Goal: Task Accomplishment & Management: Use online tool/utility

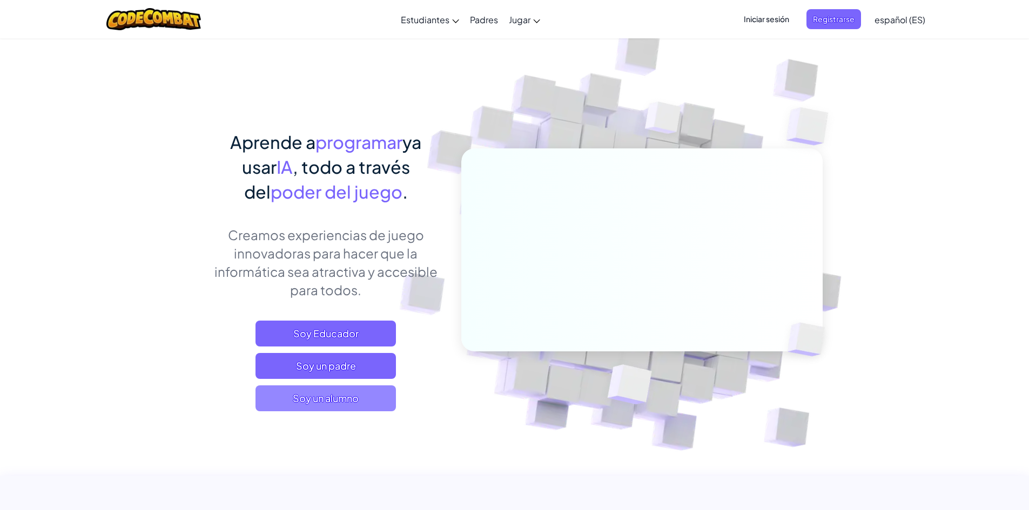
click at [361, 397] on span "Soy un alumno" at bounding box center [326, 399] width 140 height 26
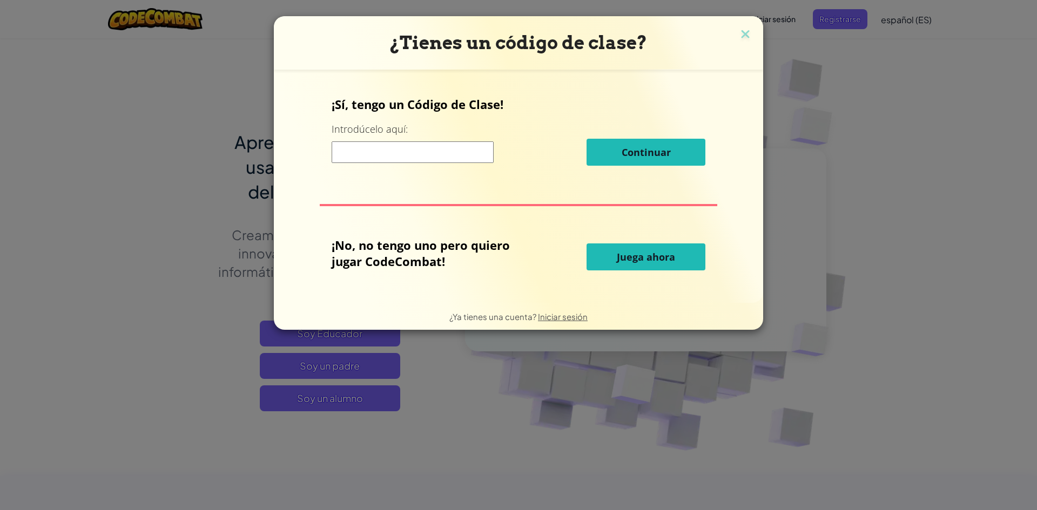
click at [670, 252] on font "Juega ahora" at bounding box center [646, 257] width 58 height 13
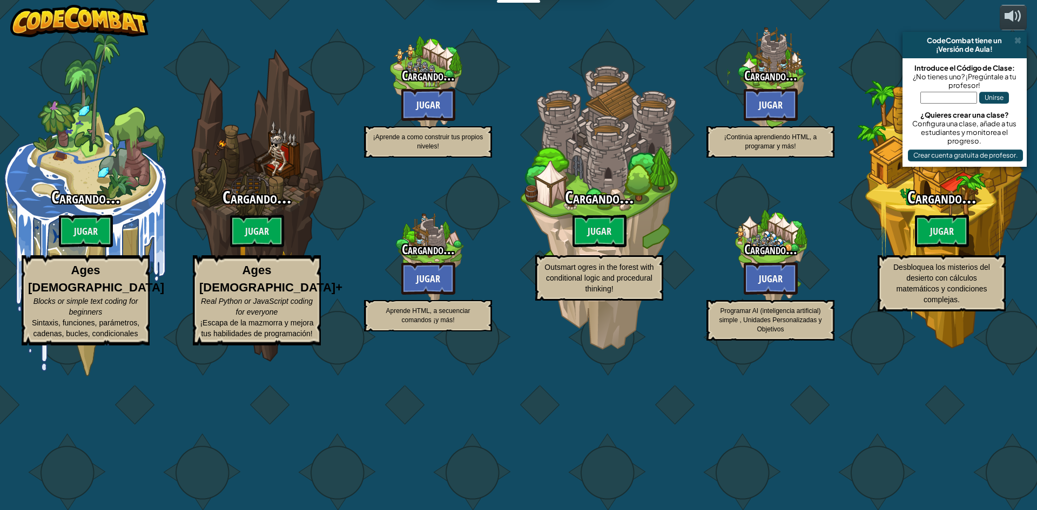
select select "es-ES"
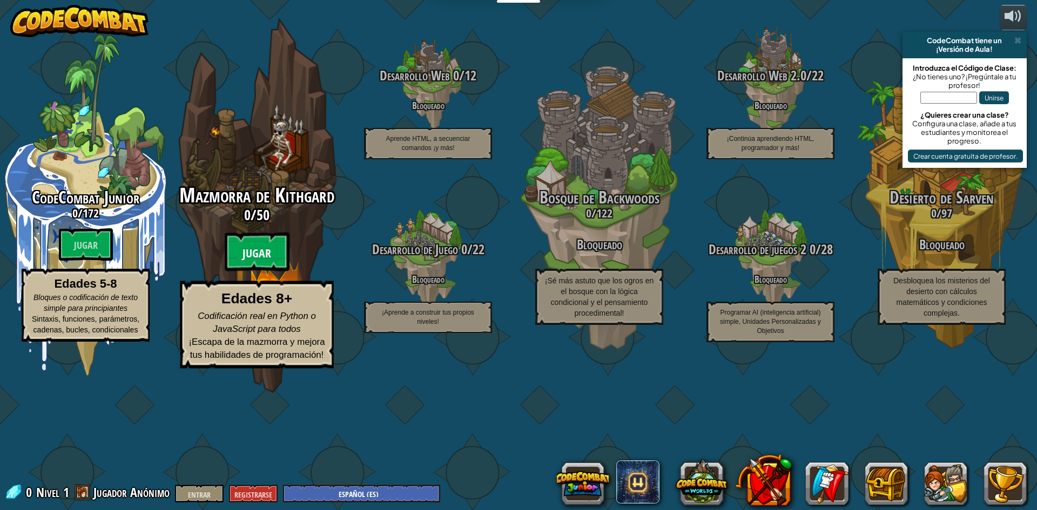
click at [247, 262] on font "Jugar" at bounding box center [257, 254] width 29 height 16
select select "es-ES"
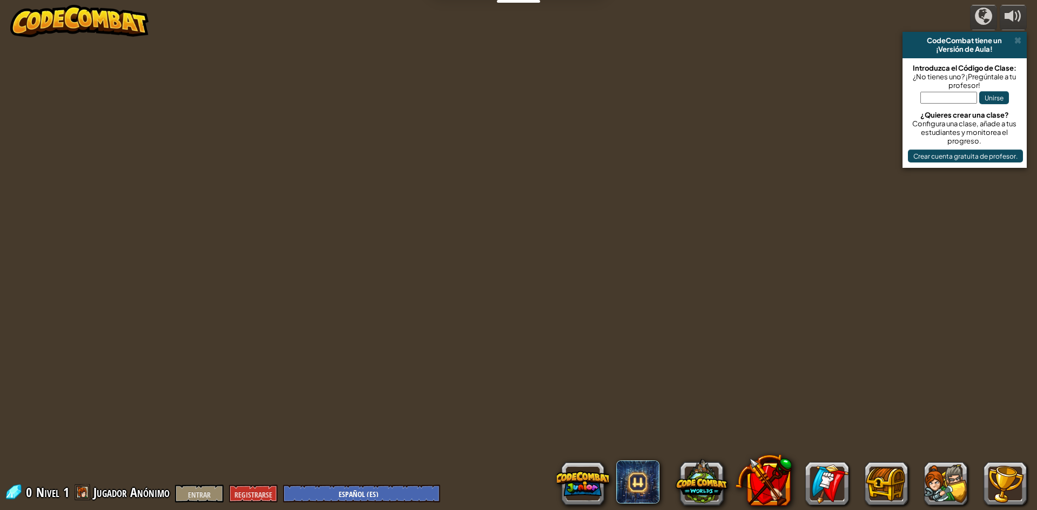
select select "es-ES"
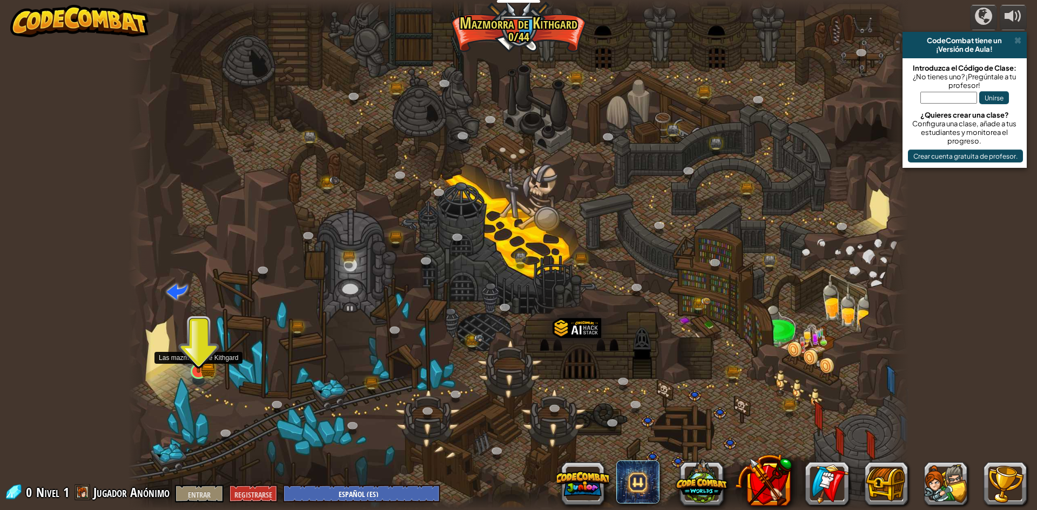
click at [204, 372] on img at bounding box center [198, 350] width 21 height 46
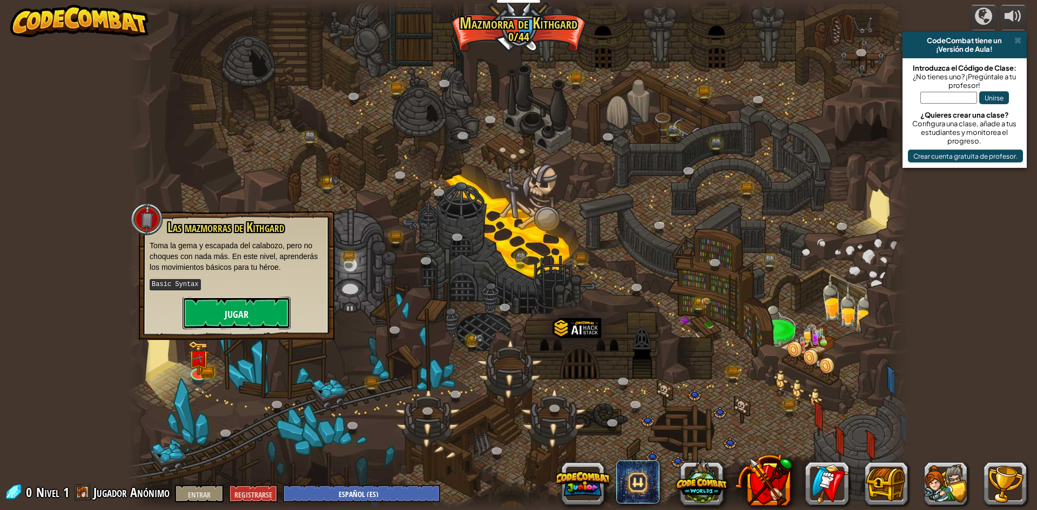
click at [236, 315] on font "Jugar" at bounding box center [237, 315] width 24 height 14
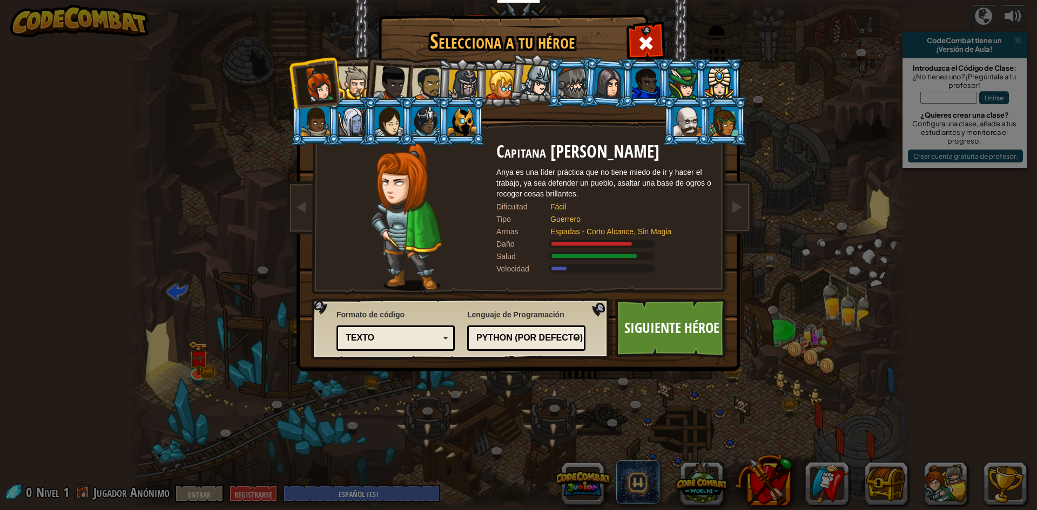
click at [940, 271] on div "Selecciona a tu héroe 0 Capitana [PERSON_NAME] es una líder práctica que no tie…" at bounding box center [518, 255] width 1037 height 510
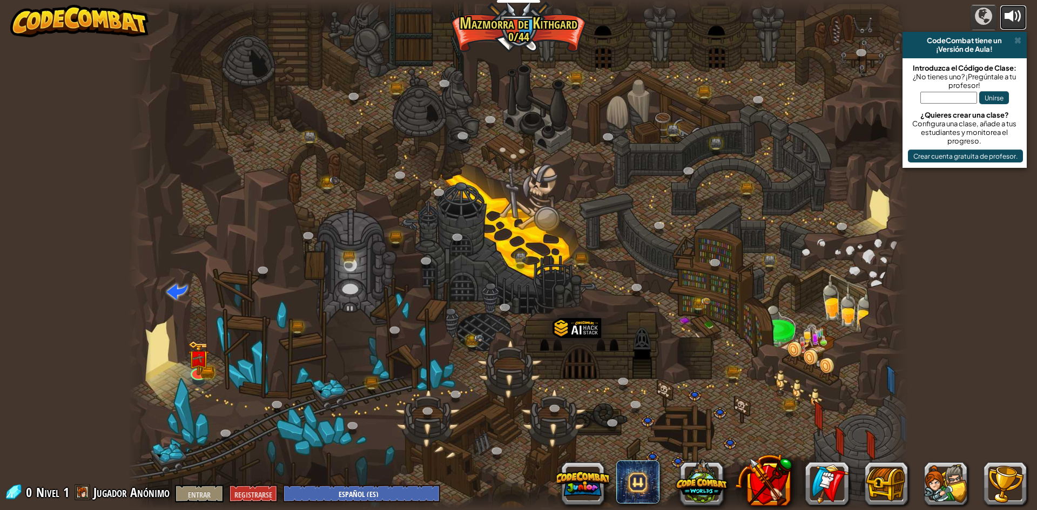
click at [1010, 19] on div at bounding box center [1013, 16] width 17 height 17
click at [1022, 42] on div "CodeCombat tiene un" at bounding box center [965, 40] width 116 height 9
click at [1018, 41] on span at bounding box center [1018, 40] width 7 height 9
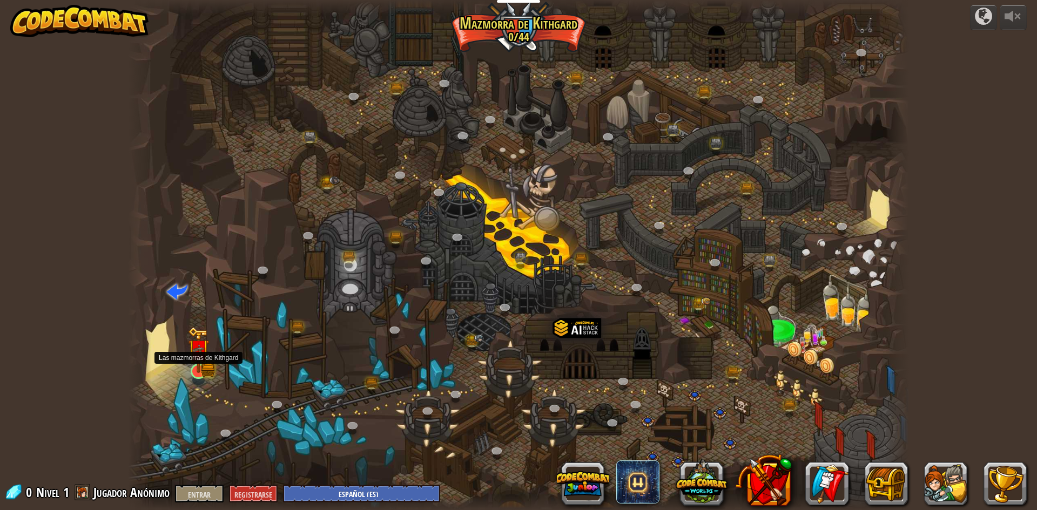
click at [201, 370] on img at bounding box center [198, 350] width 21 height 46
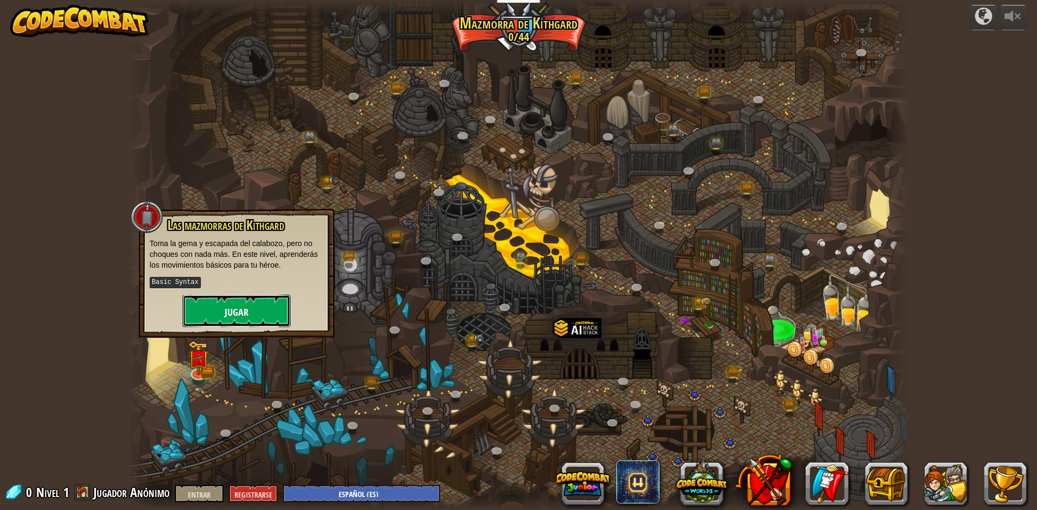
click at [239, 319] on button "Jugar" at bounding box center [237, 311] width 108 height 32
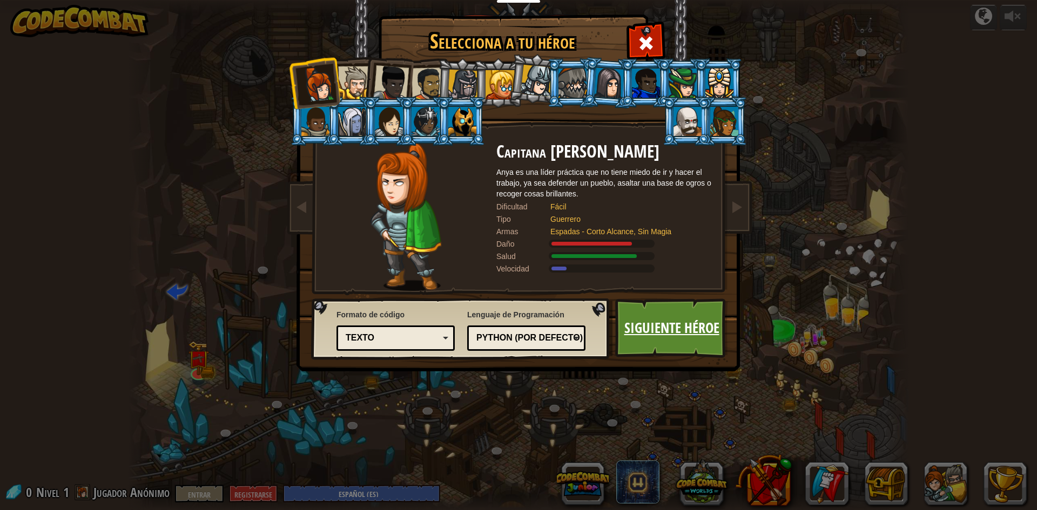
click at [648, 331] on font "Siguiente héroe" at bounding box center [671, 327] width 95 height 19
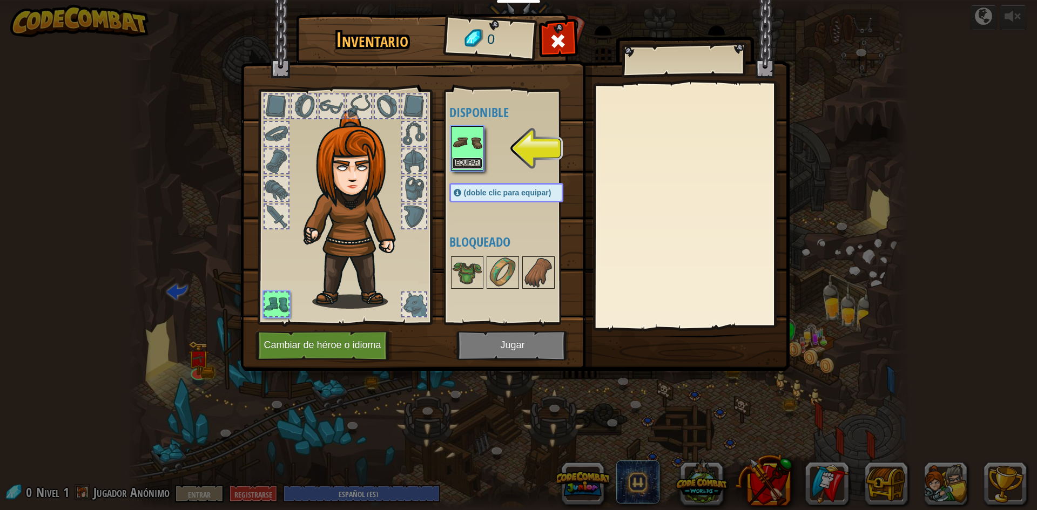
click at [466, 166] on font "Equipar" at bounding box center [467, 163] width 23 height 6
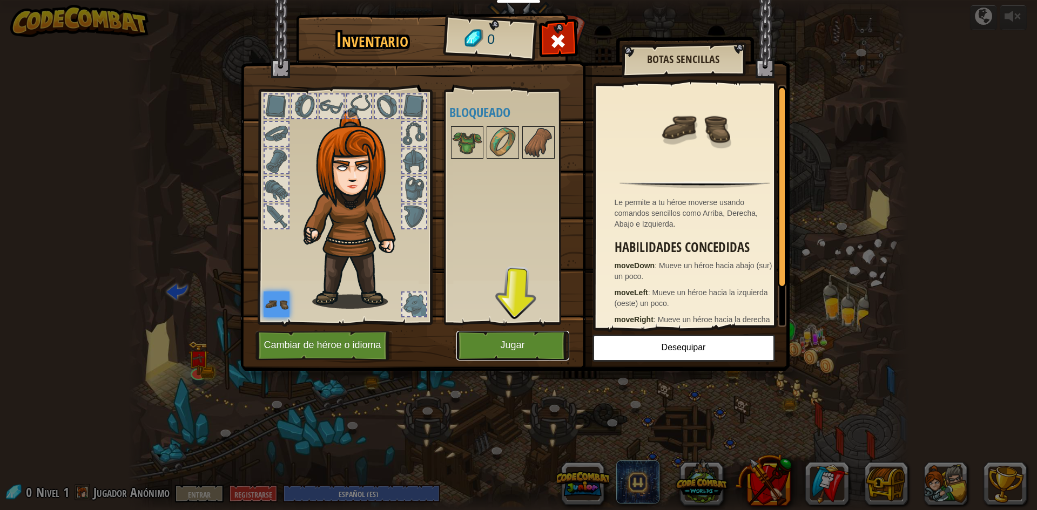
click at [529, 345] on button "Jugar" at bounding box center [512, 346] width 113 height 30
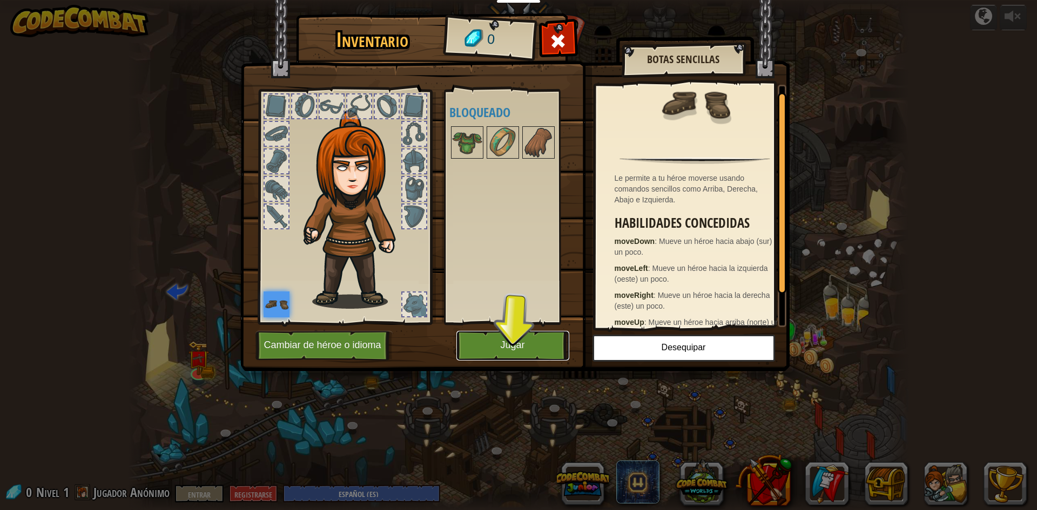
scroll to position [46, 0]
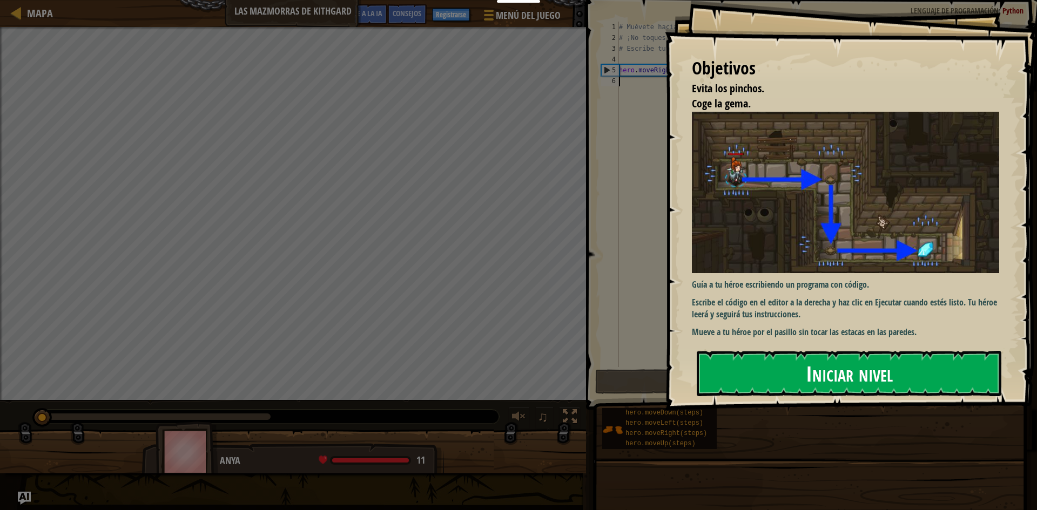
click at [827, 377] on font "Iniciar nivel" at bounding box center [849, 373] width 87 height 29
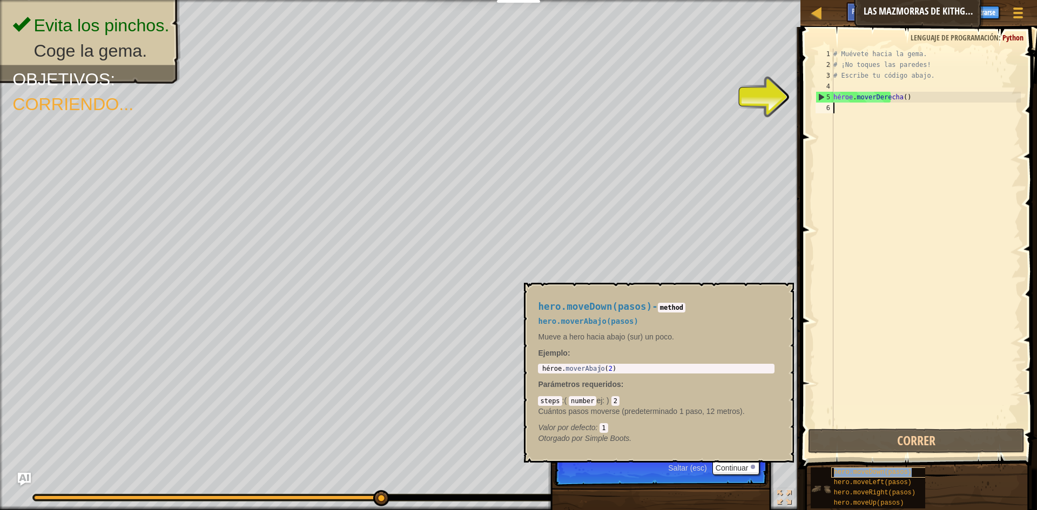
click at [882, 472] on font "hero.moveDown(pasos)" at bounding box center [873, 473] width 78 height 8
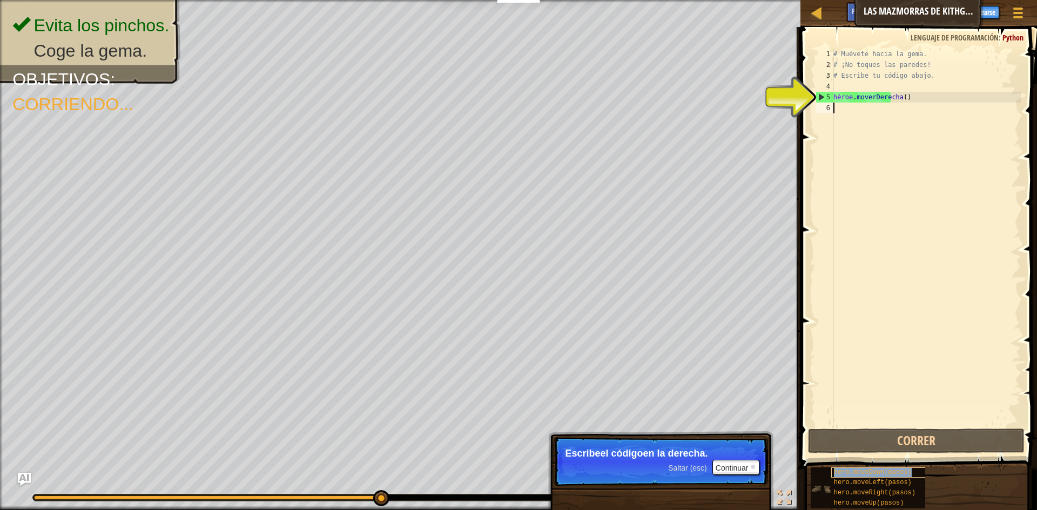
click at [882, 472] on font "hero.moveDown(pasos)" at bounding box center [873, 473] width 78 height 8
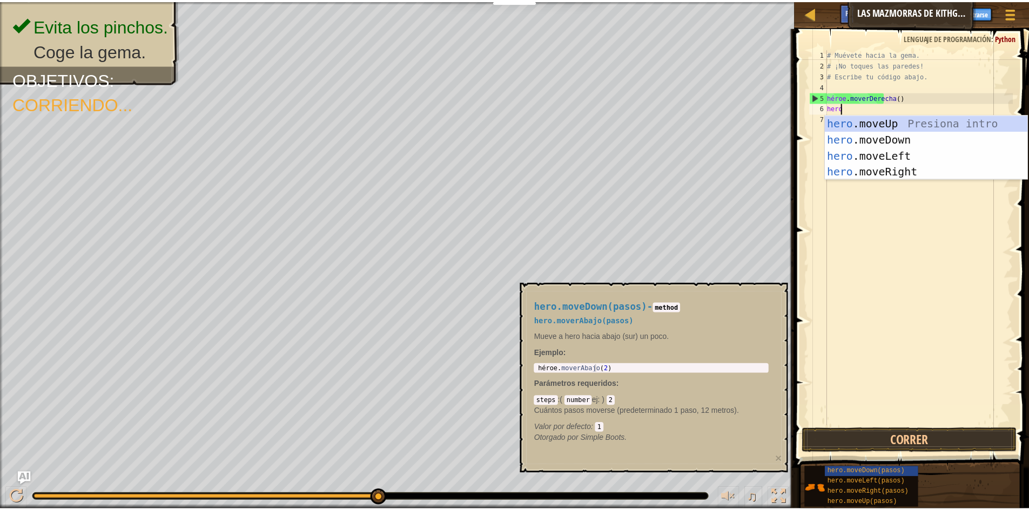
scroll to position [5, 1]
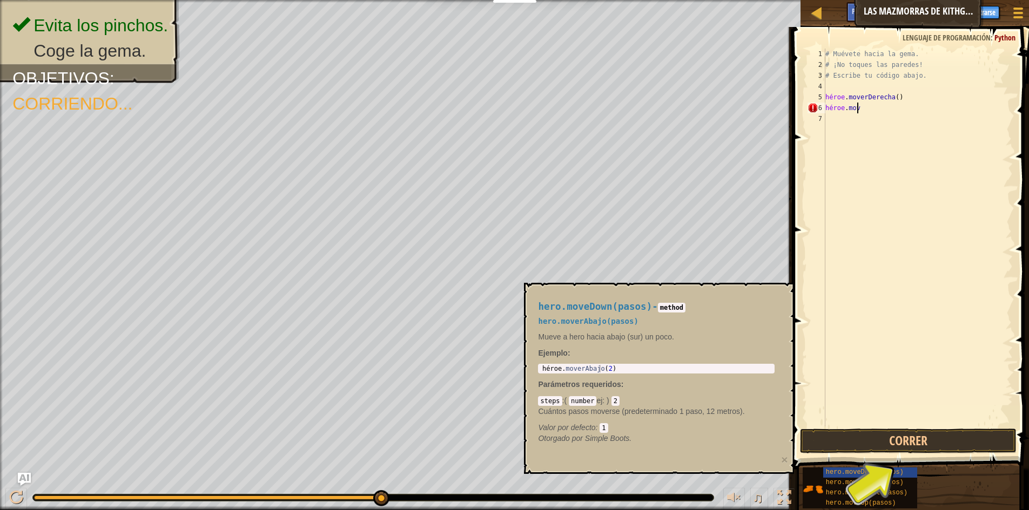
type textarea "heroe.move"
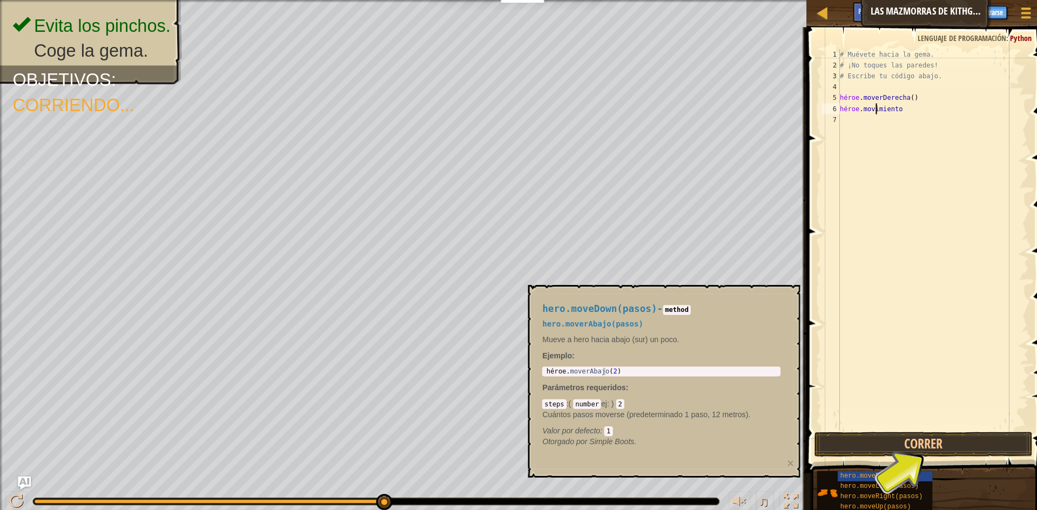
scroll to position [5, 0]
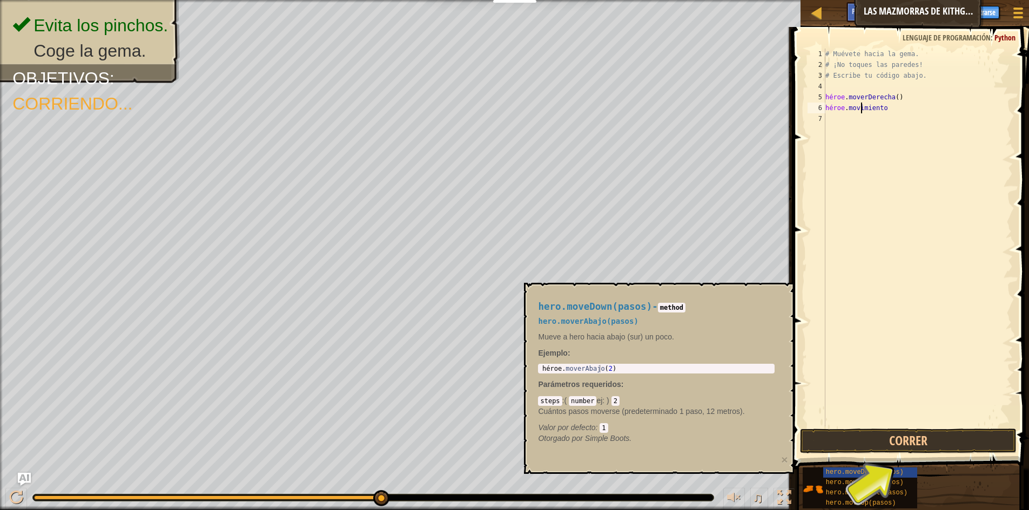
type textarea "heroe.mov"
click at [910, 445] on button "Correr" at bounding box center [908, 441] width 217 height 25
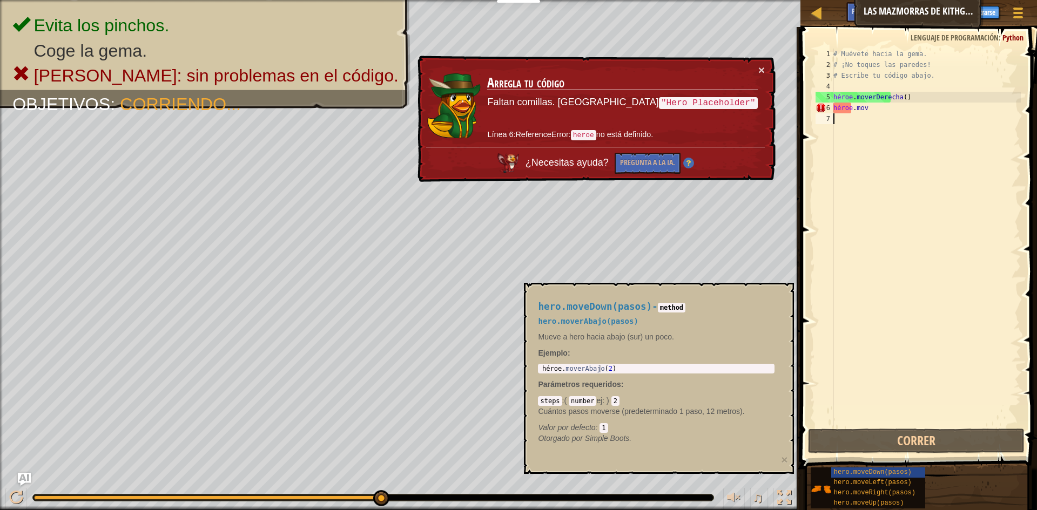
click at [880, 111] on div "# Muévete hacia la gema. # ¡No toques las paredes! # Escribe tu código abajo. h…" at bounding box center [926, 249] width 190 height 400
type textarea "heroe.mov"
type textarea "hero.moveDown(2)"
click at [641, 367] on div "héroe . moverAbajo ( 2 )" at bounding box center [656, 376] width 232 height 23
drag, startPoint x: 640, startPoint y: 366, endPoint x: 564, endPoint y: 375, distance: 76.3
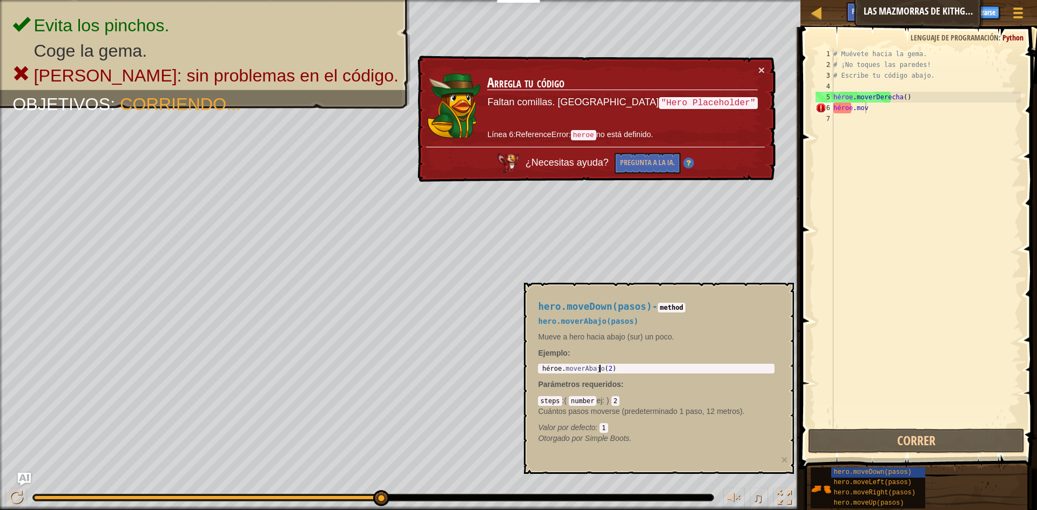
click at [564, 375] on div "hero.moveDown(pasos) - method hero.moverAbajo(pasos) Mueve a hero hacia abajo (…" at bounding box center [656, 373] width 252 height 163
drag, startPoint x: 542, startPoint y: 370, endPoint x: 661, endPoint y: 352, distance: 119.6
click at [549, 370] on div "héroe . moverAbajo ( 2 )" at bounding box center [656, 376] width 232 height 23
click at [898, 110] on div "# Muévete hacia la gema. # ¡No toques las paredes! # Escribe tu código abajo. h…" at bounding box center [926, 249] width 190 height 400
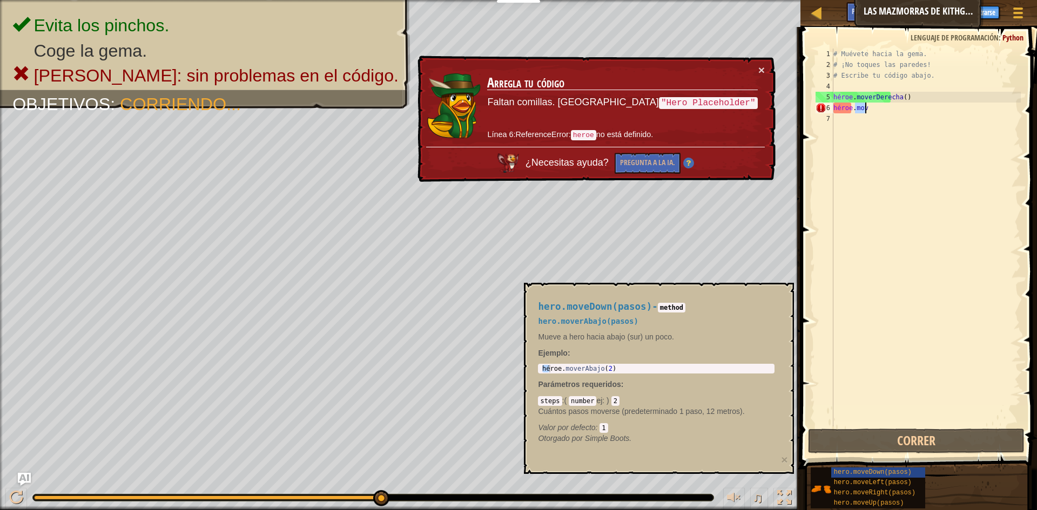
click at [898, 110] on div "# Muévete hacia la gema. # ¡No toques las paredes! # Escribe tu código abajo. h…" at bounding box center [926, 249] width 190 height 400
type textarea "heroe.mov"
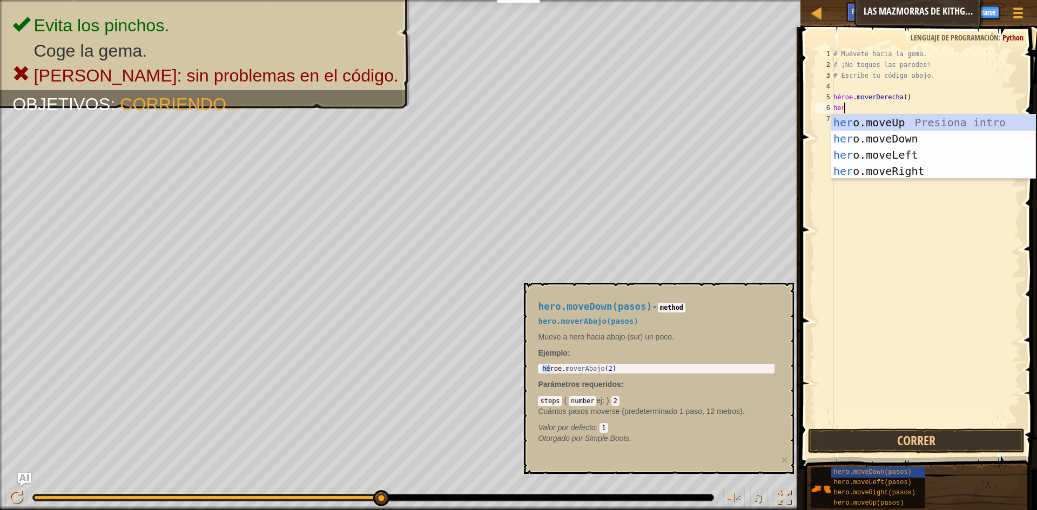
type textarea "heroe"
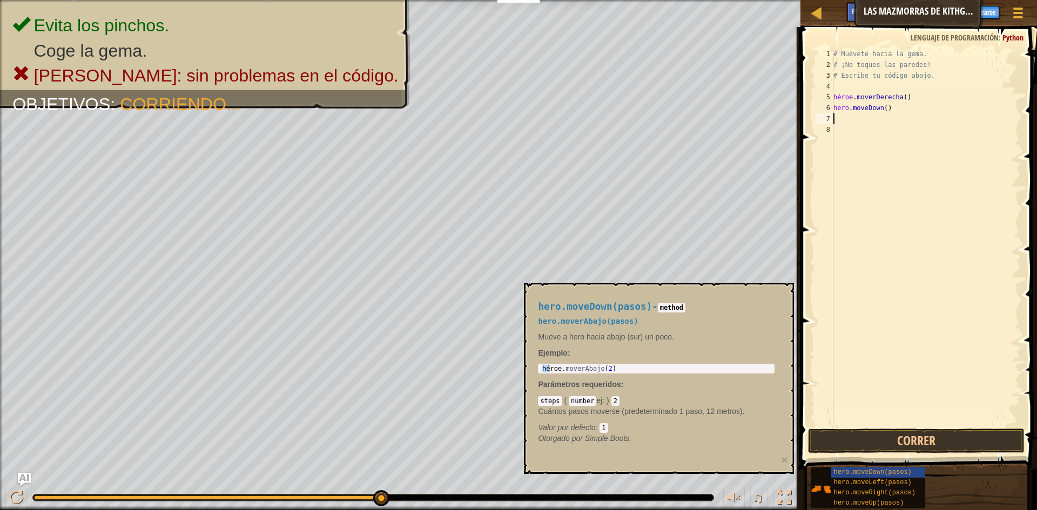
type textarea "hero.moveDown()"
click at [892, 435] on button "Correr" at bounding box center [916, 441] width 217 height 25
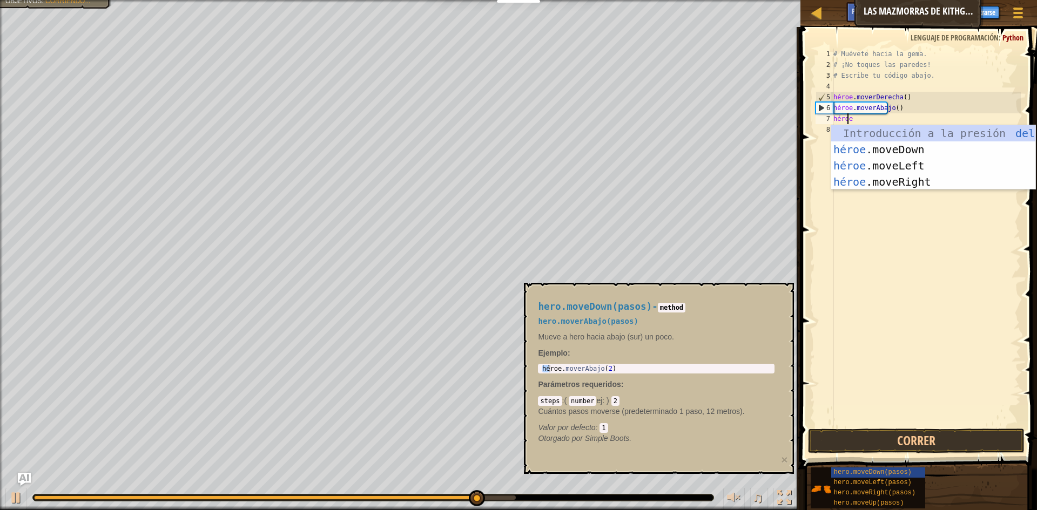
type textarea "heroe"
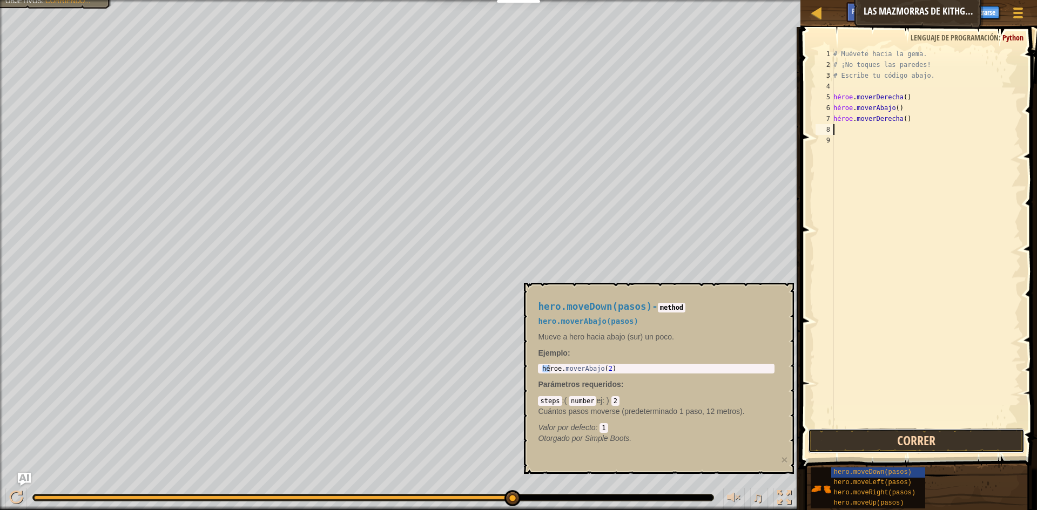
click at [928, 438] on button "Correr" at bounding box center [916, 441] width 217 height 25
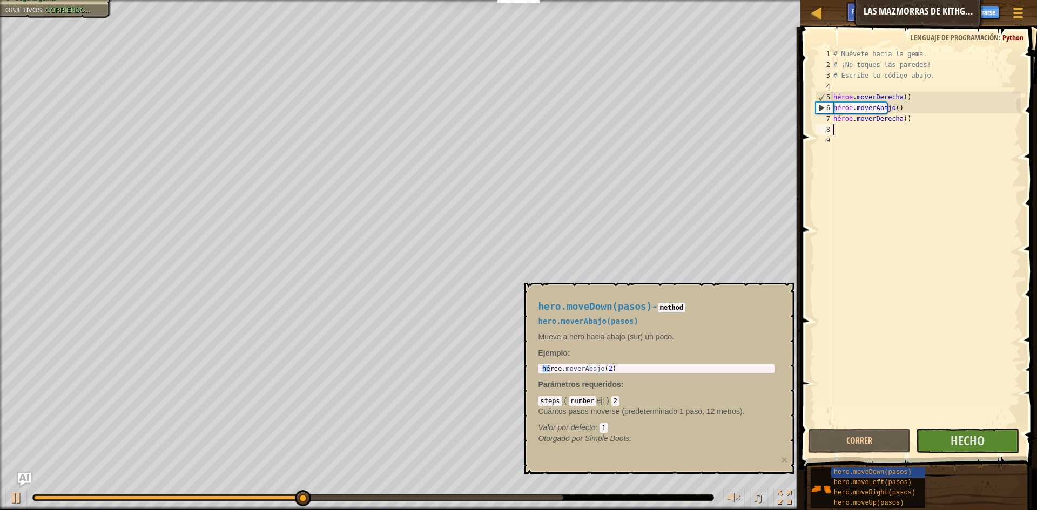
click at [736, 288] on div "hero.moveDown(pasos) - method hero.moverAbajo(pasos) Mueve a hero hacia abajo (…" at bounding box center [659, 378] width 270 height 191
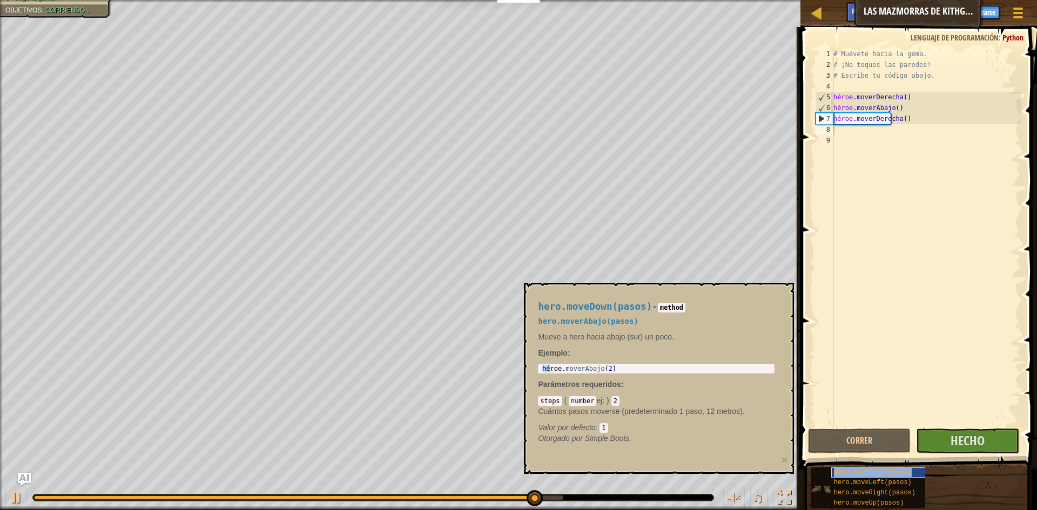
click at [869, 473] on font "hero.moveDown(pasos)" at bounding box center [873, 473] width 78 height 8
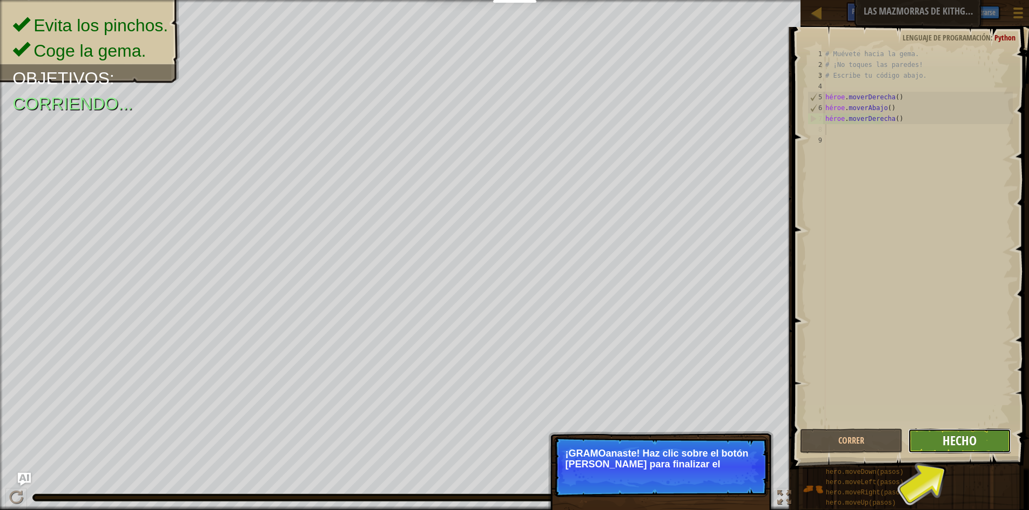
click at [959, 442] on font "Hecho" at bounding box center [960, 440] width 34 height 17
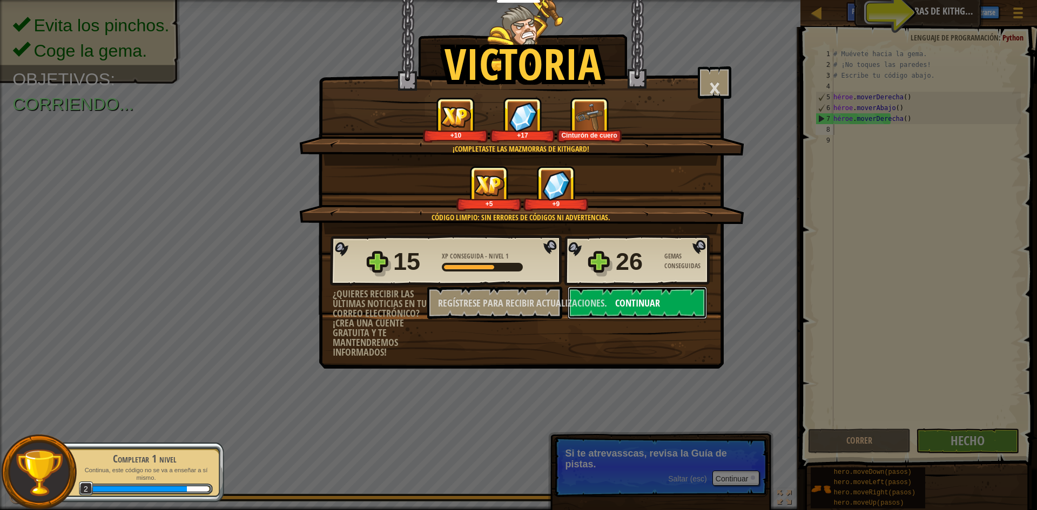
click at [691, 293] on button "Continuar" at bounding box center [637, 303] width 139 height 32
select select "es-ES"
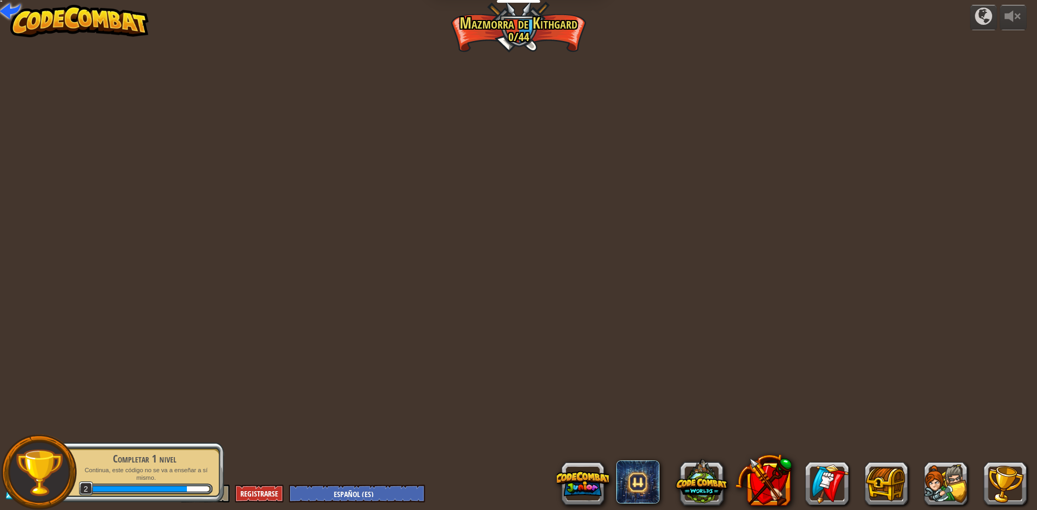
select select "es-ES"
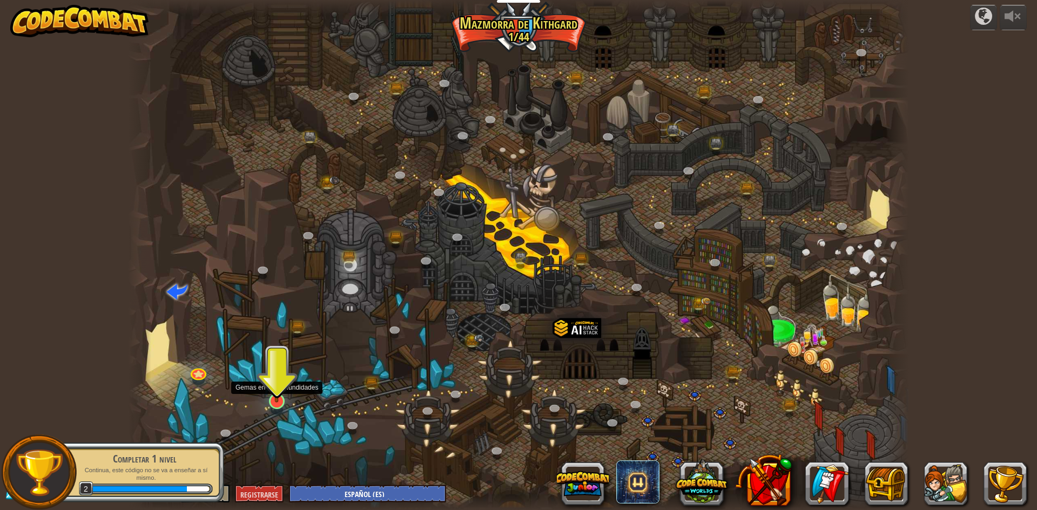
click at [279, 393] on img at bounding box center [276, 379] width 21 height 48
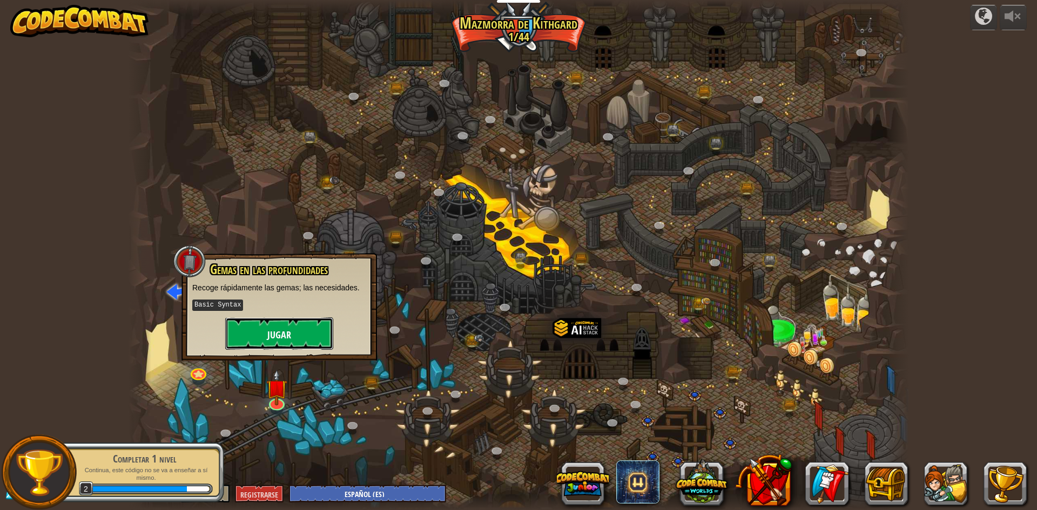
click at [285, 328] on font "Jugar" at bounding box center [279, 335] width 24 height 14
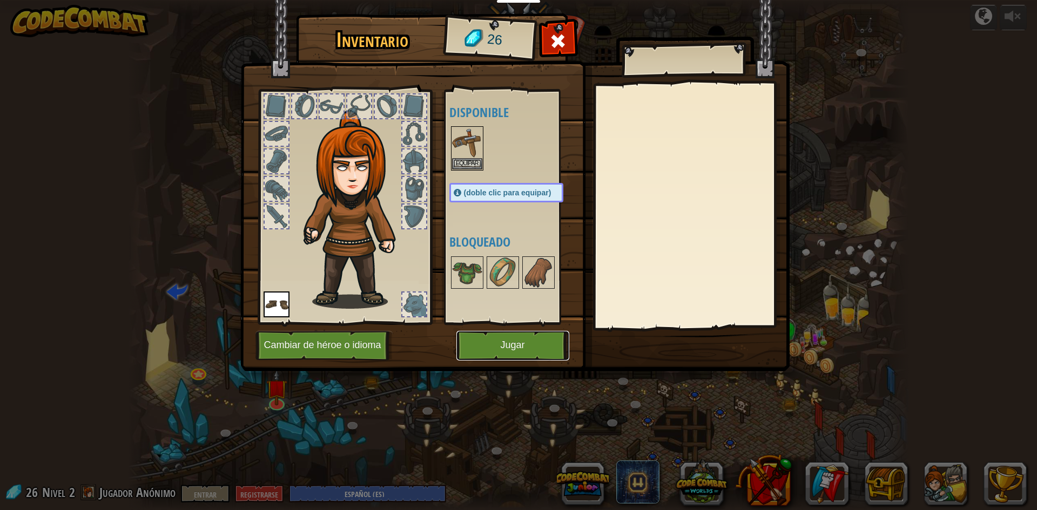
click at [506, 347] on font "Jugar" at bounding box center [512, 345] width 24 height 11
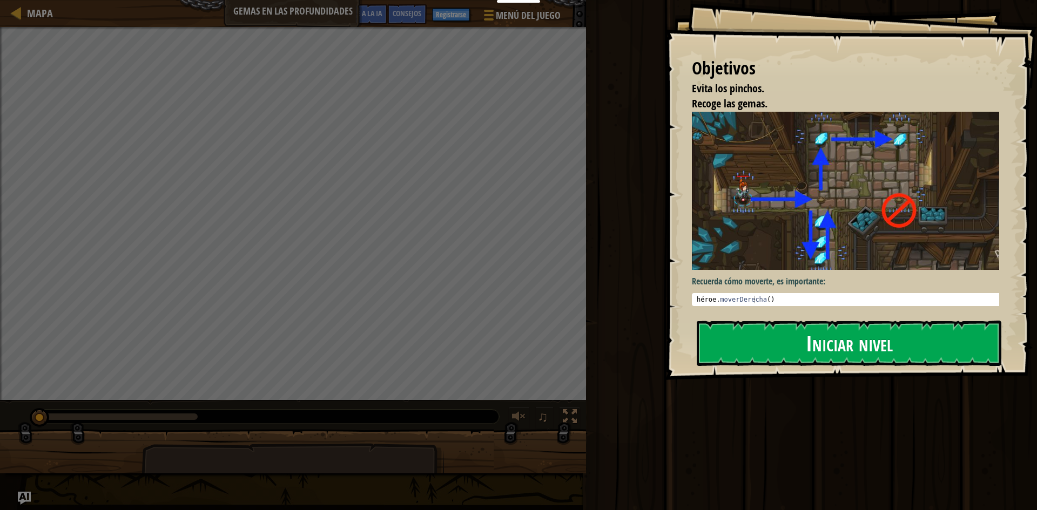
click at [796, 220] on img at bounding box center [849, 191] width 315 height 159
click at [823, 345] on font "Iniciar nivel" at bounding box center [849, 342] width 87 height 29
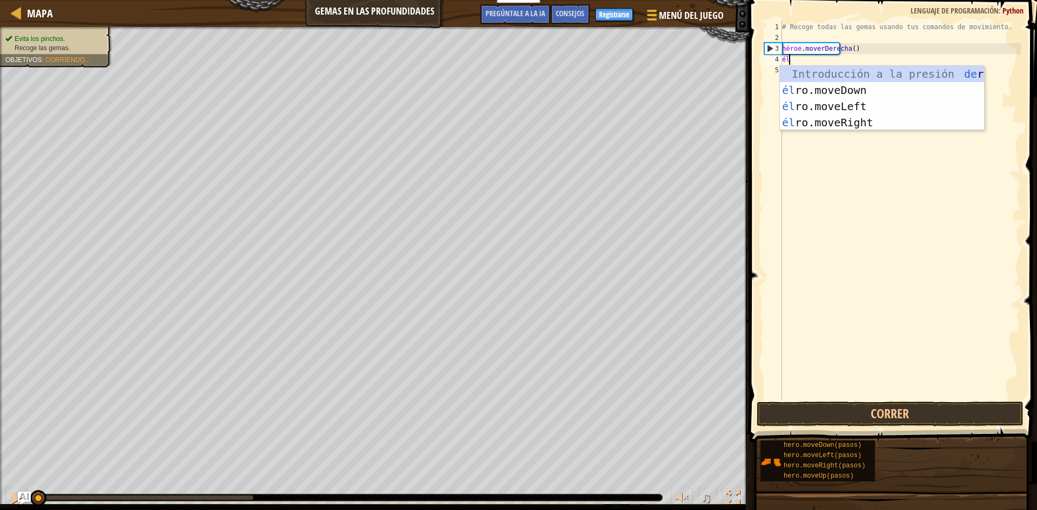
scroll to position [5, 1]
type textarea "heroe"
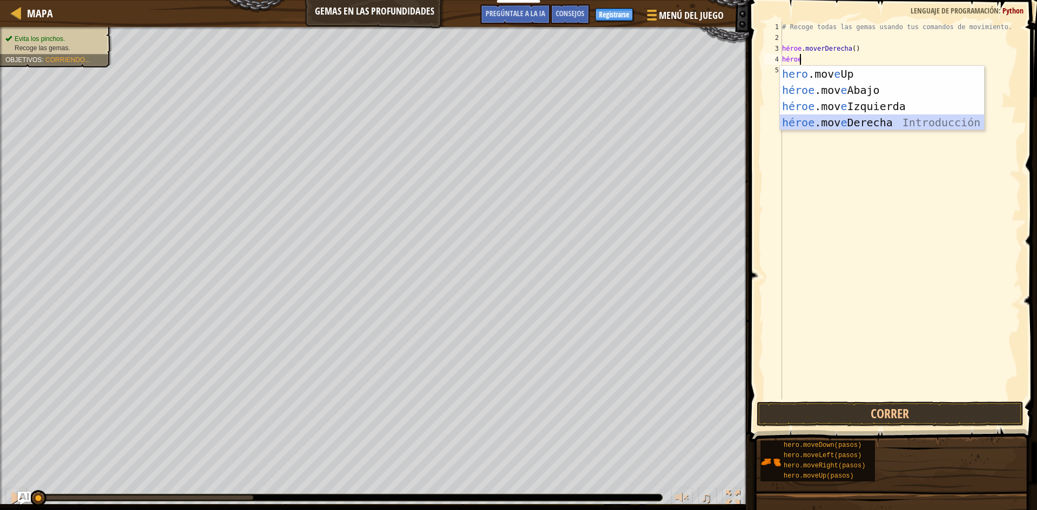
scroll to position [5, 0]
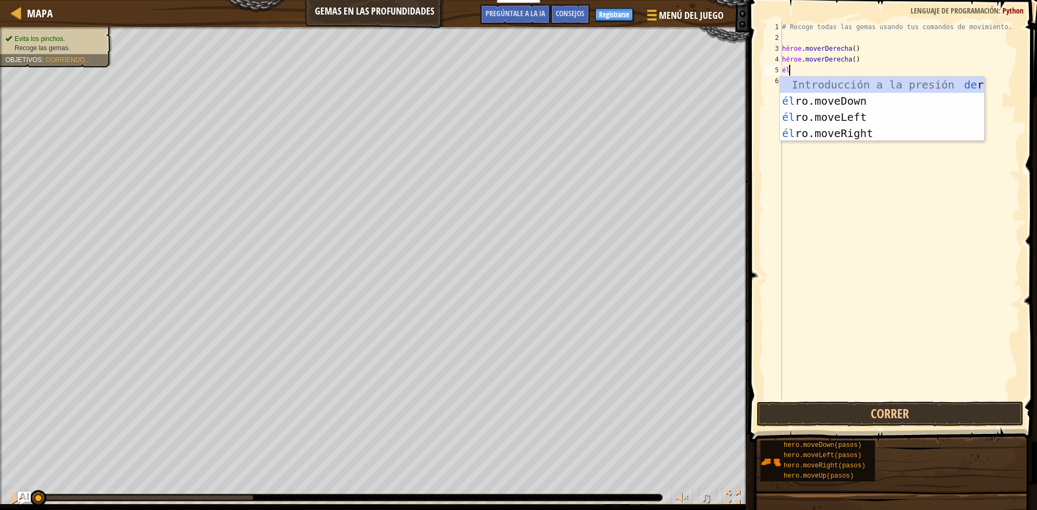
type textarea "h"
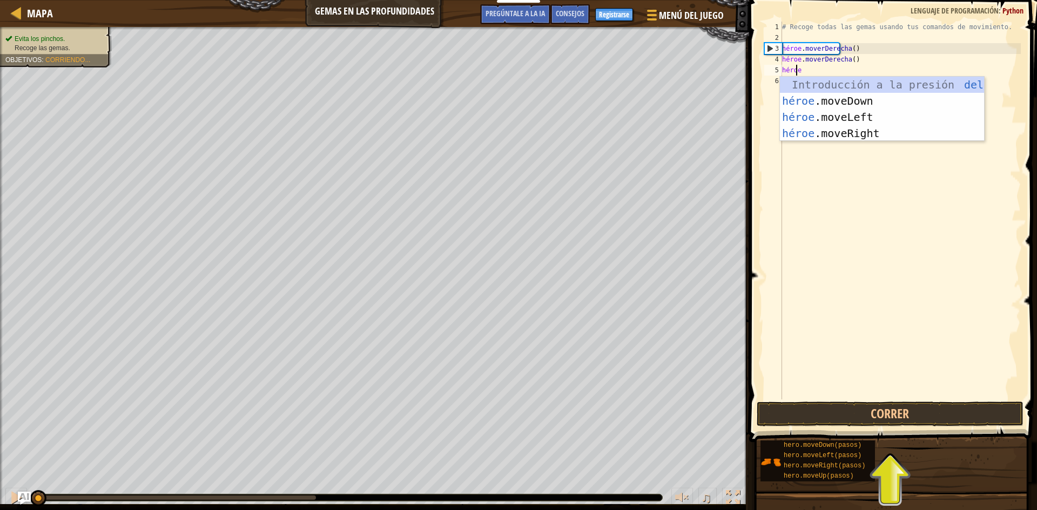
type textarea "heroe"
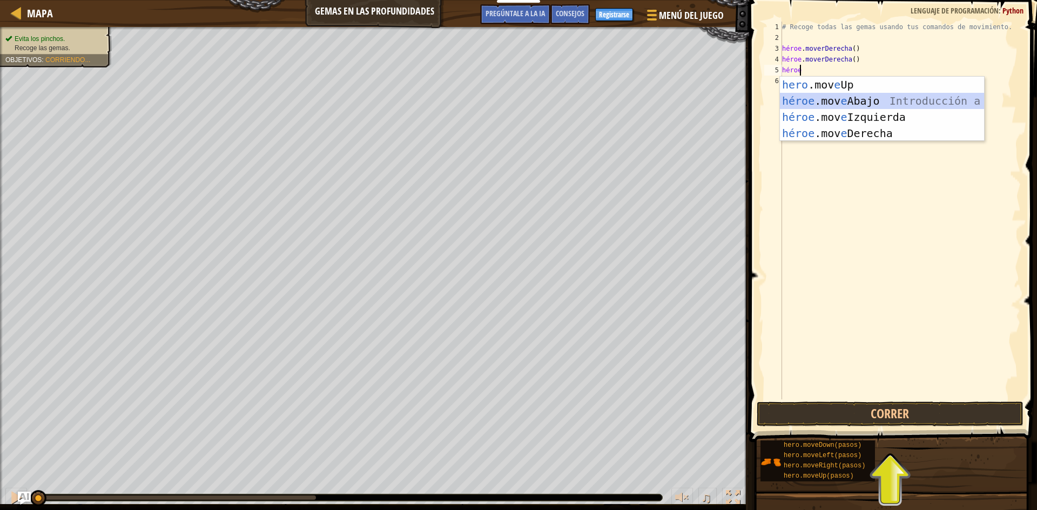
scroll to position [5, 0]
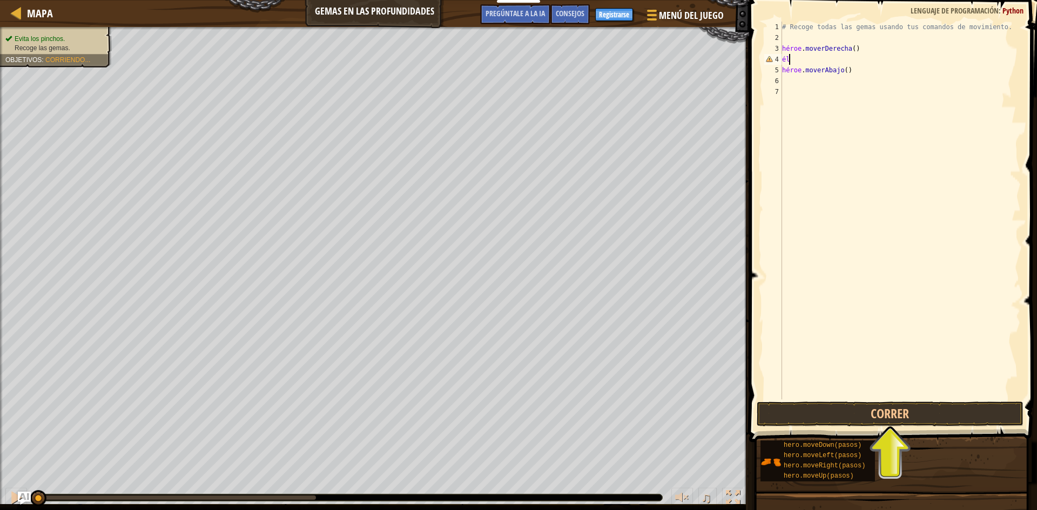
type textarea "h"
type textarea "hero.moveDown()"
click at [832, 419] on button "Correr" at bounding box center [890, 414] width 267 height 25
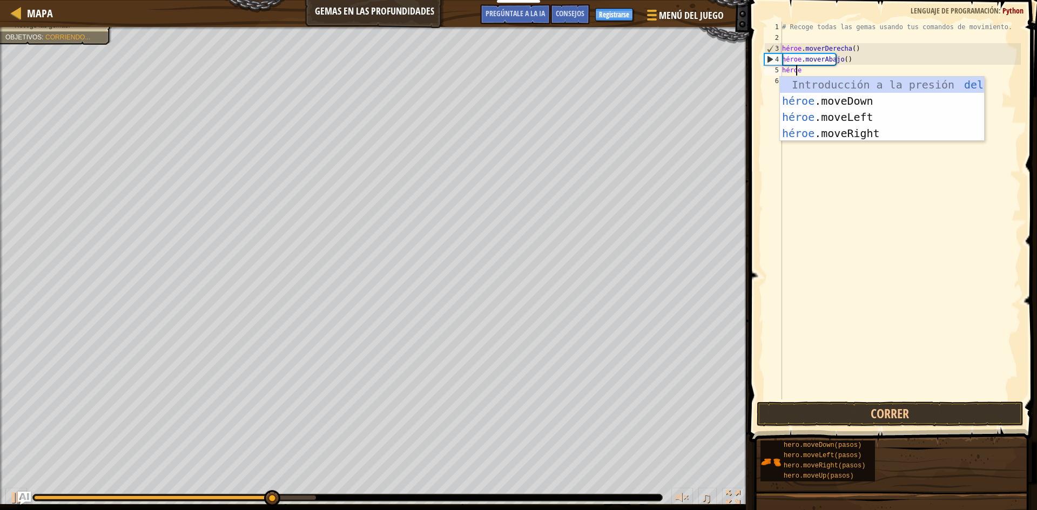
scroll to position [5, 1]
type textarea "heroe"
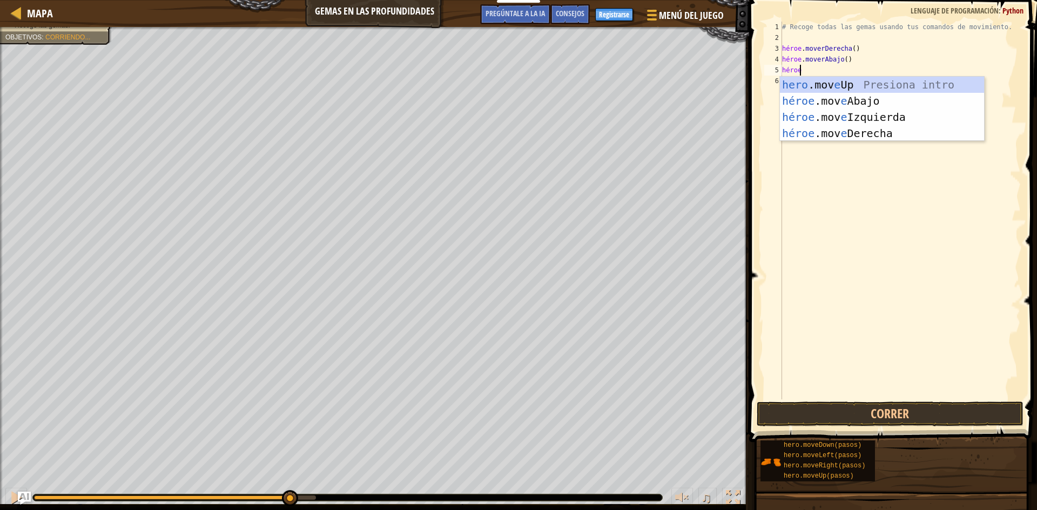
scroll to position [5, 0]
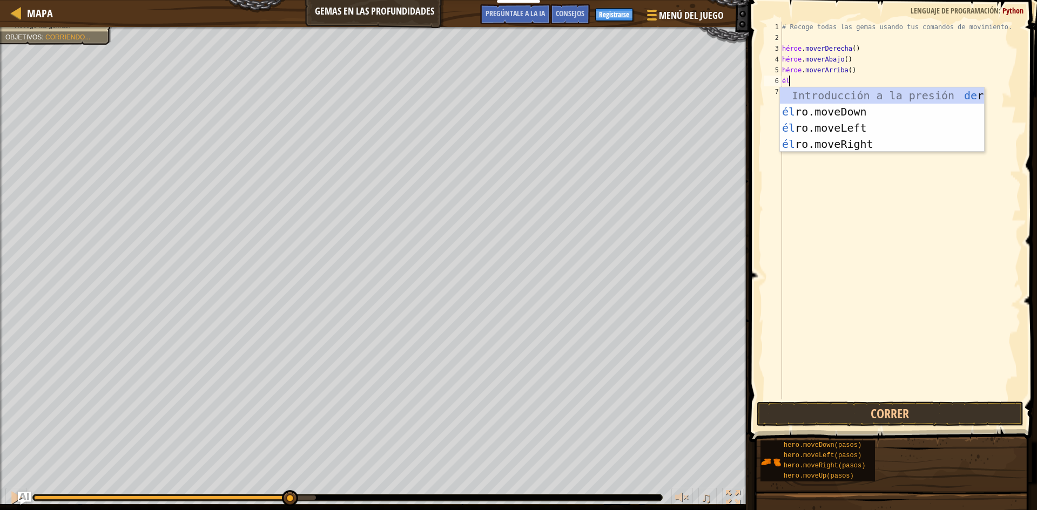
type textarea "h"
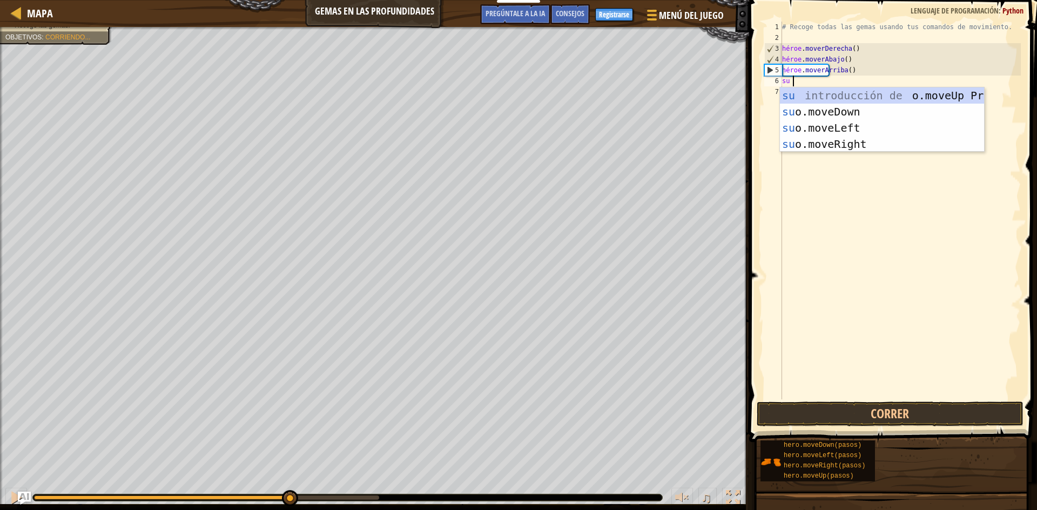
scroll to position [5, 1]
type textarea "heroe"
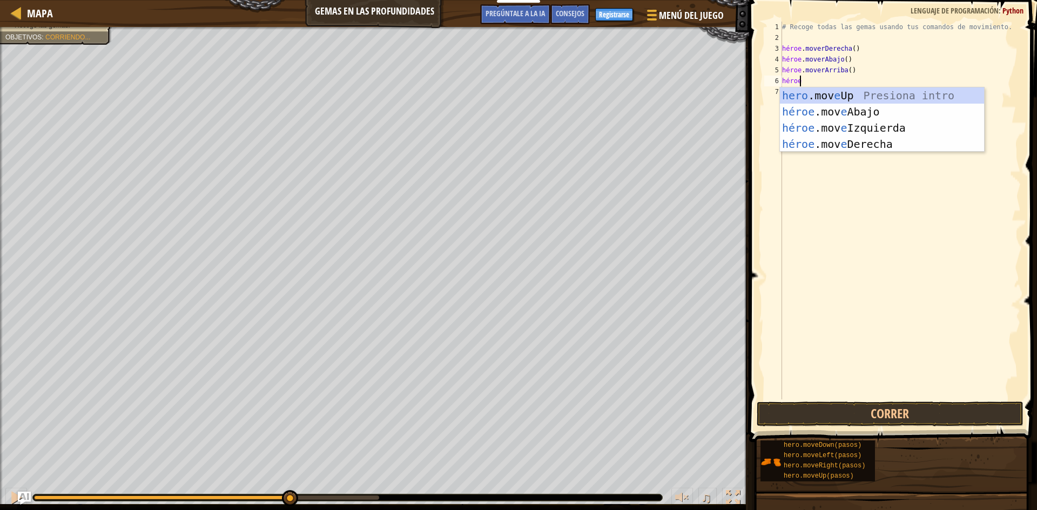
scroll to position [5, 0]
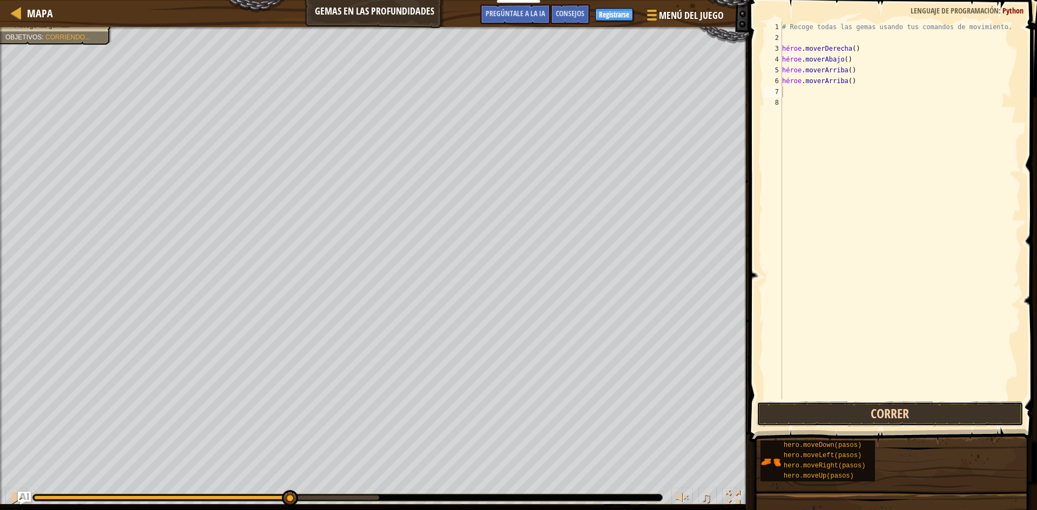
click at [918, 412] on button "Correr" at bounding box center [890, 414] width 267 height 25
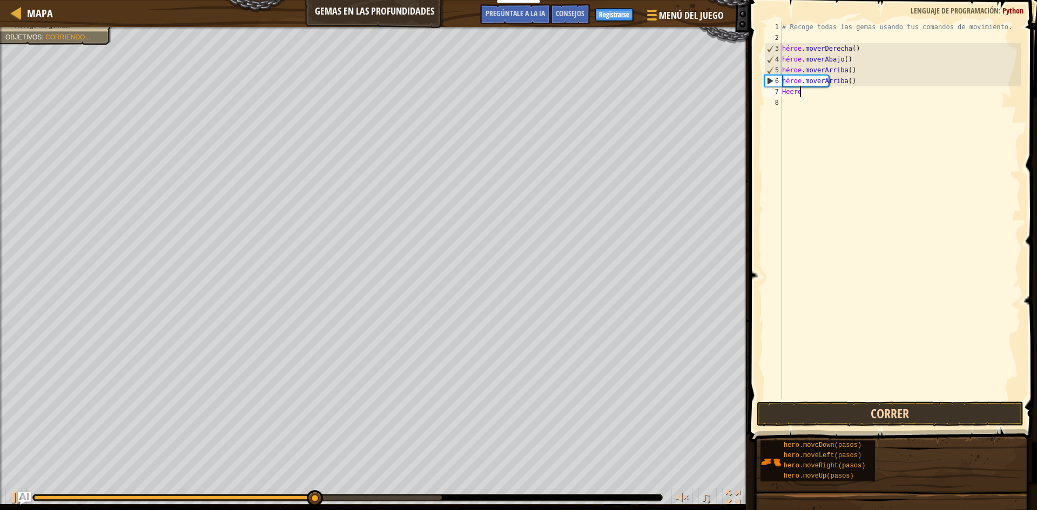
scroll to position [5, 1]
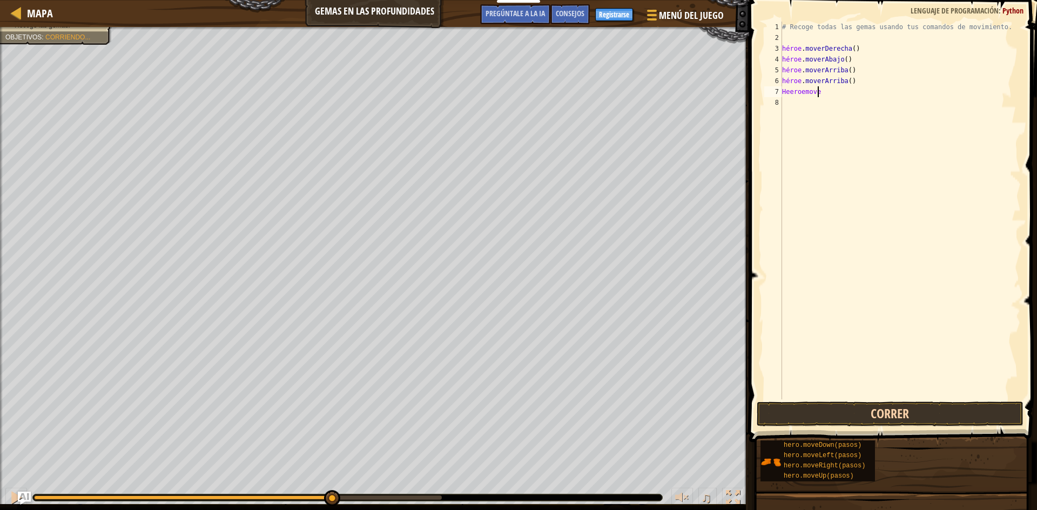
type textarea "heeroemover"
click at [891, 420] on button "Correr" at bounding box center [890, 414] width 267 height 25
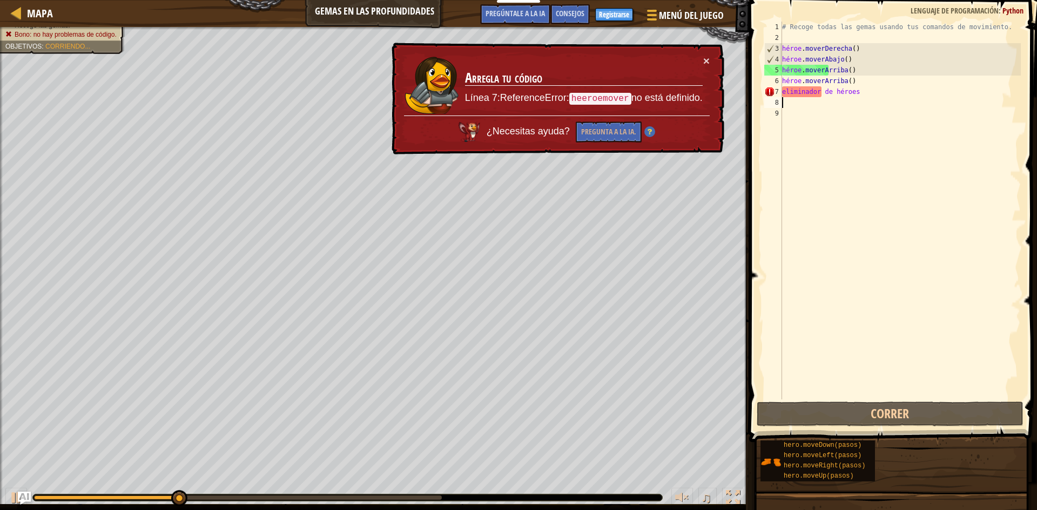
click at [634, 97] on font "no está definido." at bounding box center [667, 97] width 71 height 11
drag, startPoint x: 623, startPoint y: 97, endPoint x: 630, endPoint y: 97, distance: 7.6
click at [629, 97] on code "heeroemover" at bounding box center [600, 99] width 62 height 12
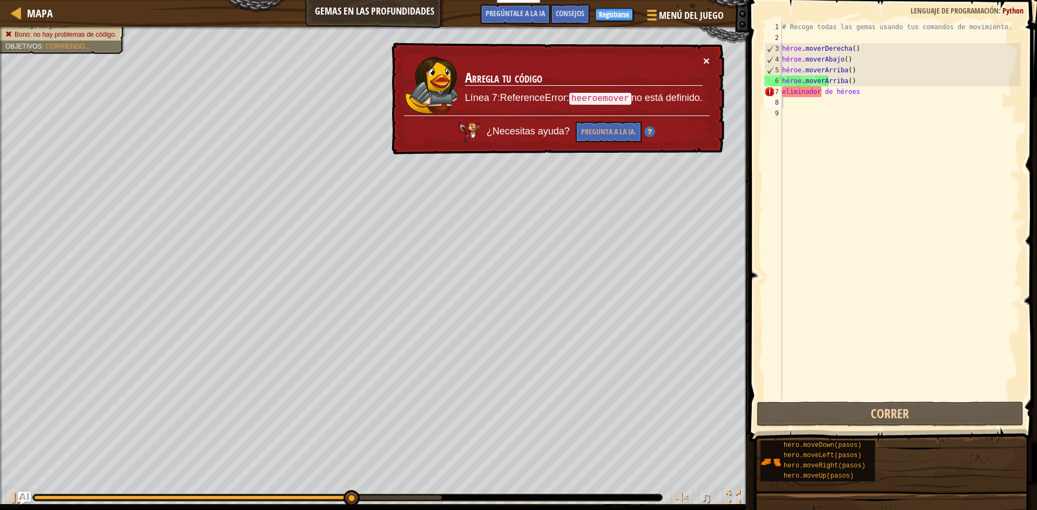
click at [703, 59] on font "×" at bounding box center [706, 61] width 6 height 12
